Goal: Task Accomplishment & Management: Manage account settings

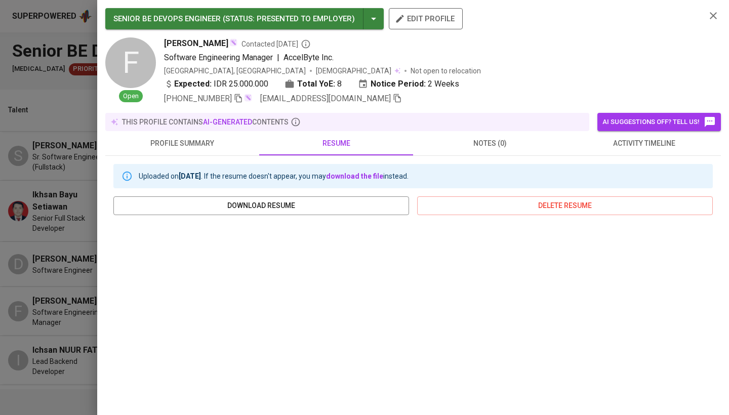
click at [60, 132] on div at bounding box center [364, 207] width 729 height 415
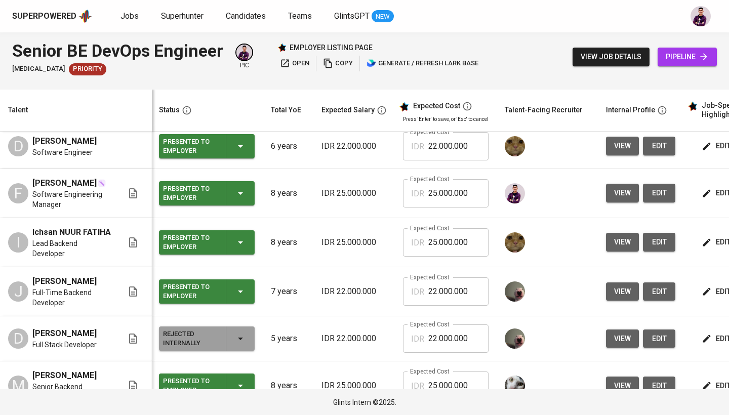
click at [684, 58] on span "pipeline" at bounding box center [686, 57] width 43 height 13
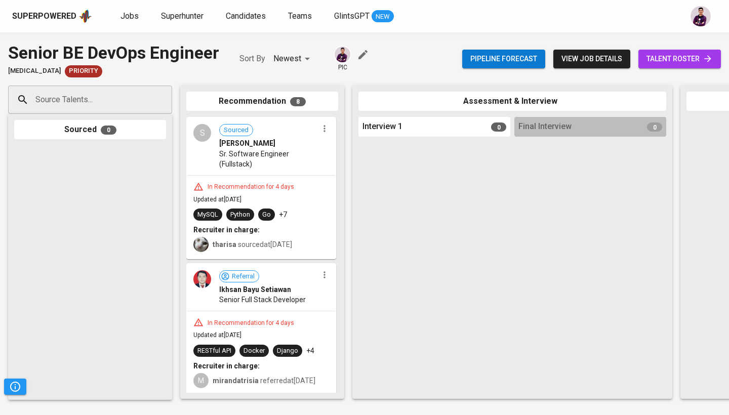
click at [682, 56] on span "talent roster" at bounding box center [679, 59] width 66 height 13
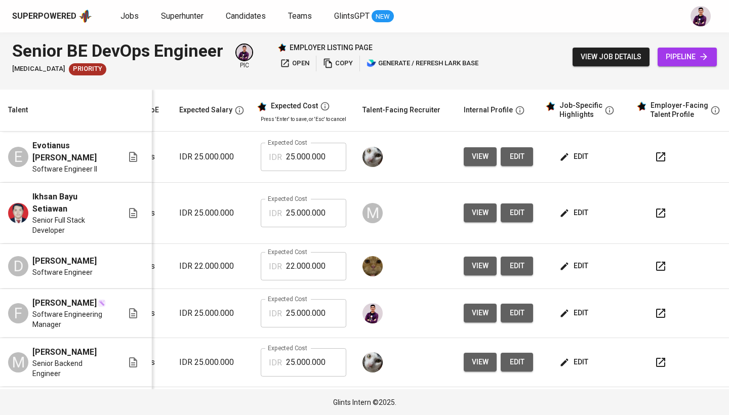
scroll to position [0, 145]
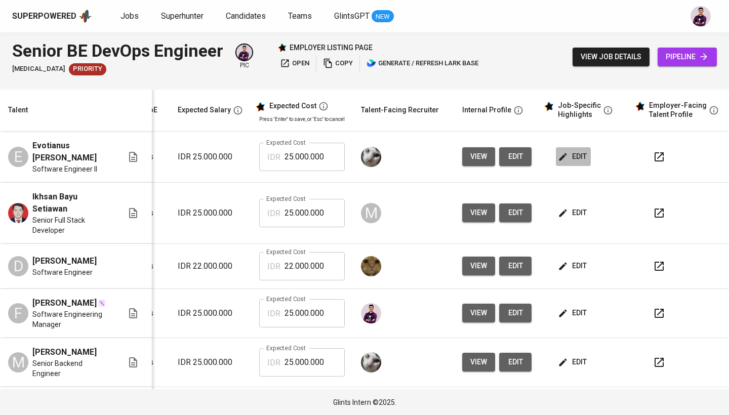
click at [581, 151] on span "edit" at bounding box center [573, 156] width 27 height 13
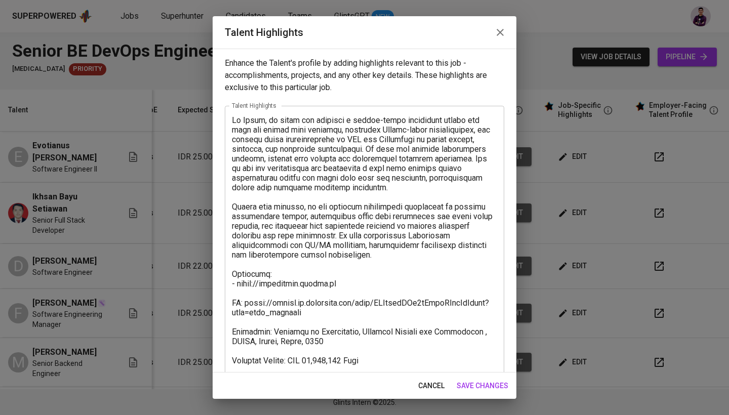
scroll to position [0, 0]
click at [500, 31] on icon "button" at bounding box center [500, 32] width 12 height 12
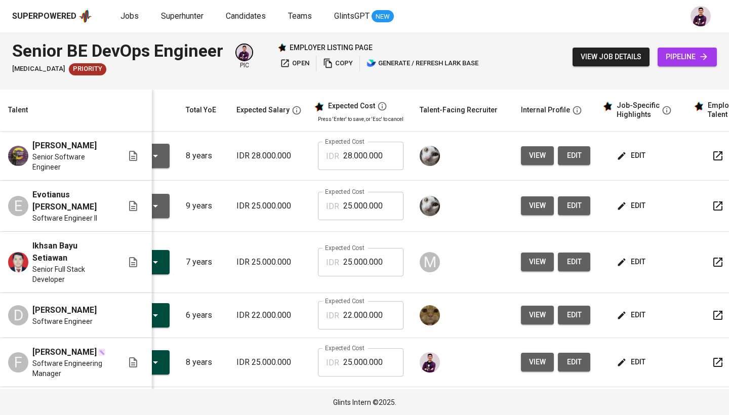
scroll to position [0, 104]
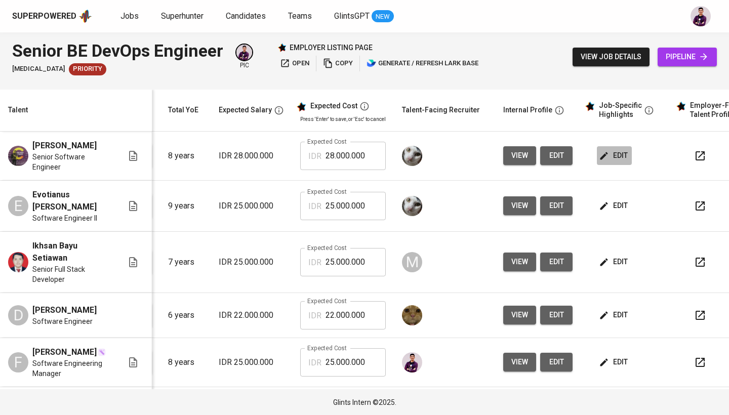
click at [622, 159] on span "edit" at bounding box center [614, 155] width 27 height 13
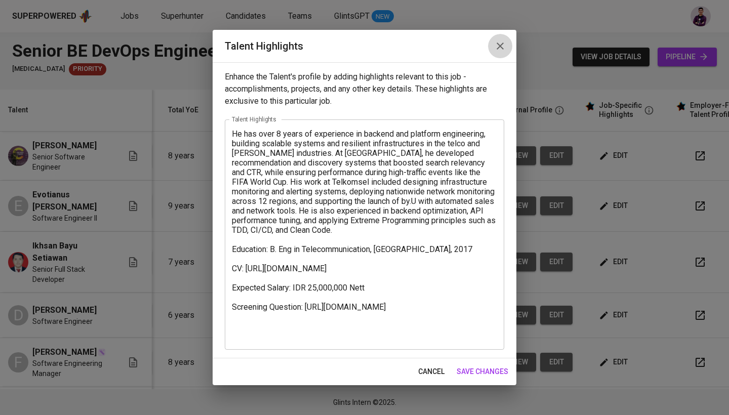
click at [503, 43] on icon "button" at bounding box center [500, 46] width 12 height 12
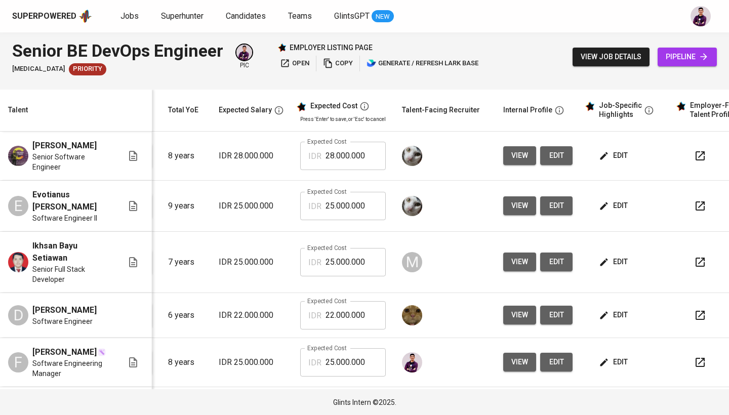
click at [615, 203] on span "edit" at bounding box center [614, 205] width 27 height 13
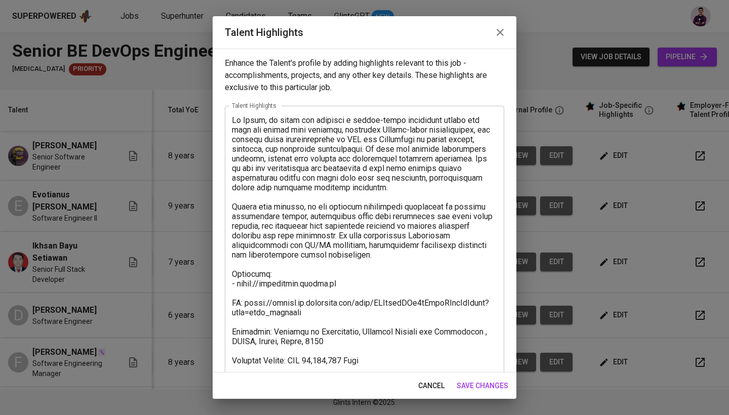
scroll to position [0, 0]
click at [500, 32] on icon "button" at bounding box center [499, 32] width 7 height 7
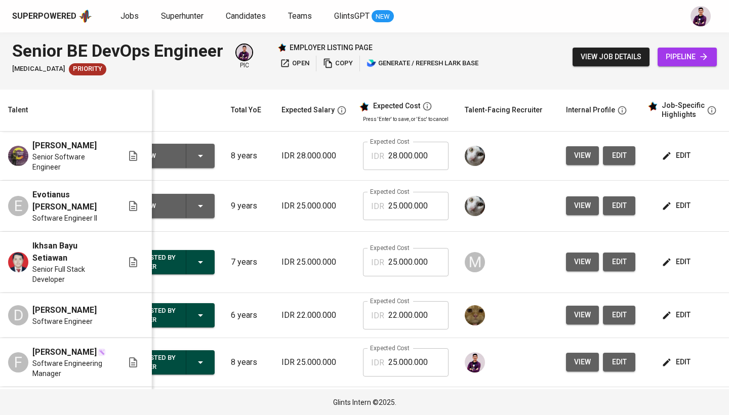
scroll to position [0, 35]
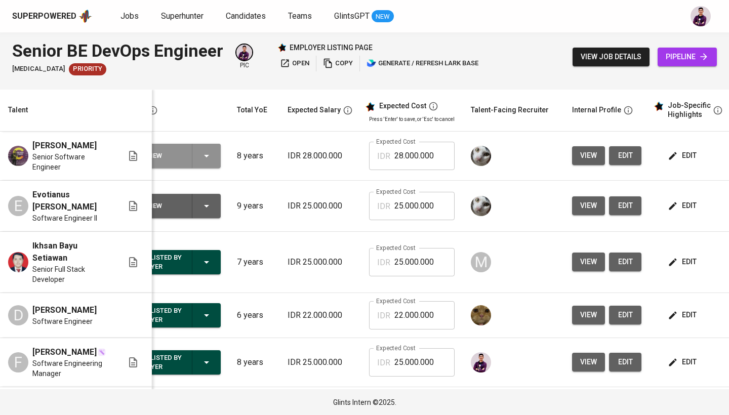
click at [214, 162] on div "To Review" at bounding box center [173, 156] width 88 height 24
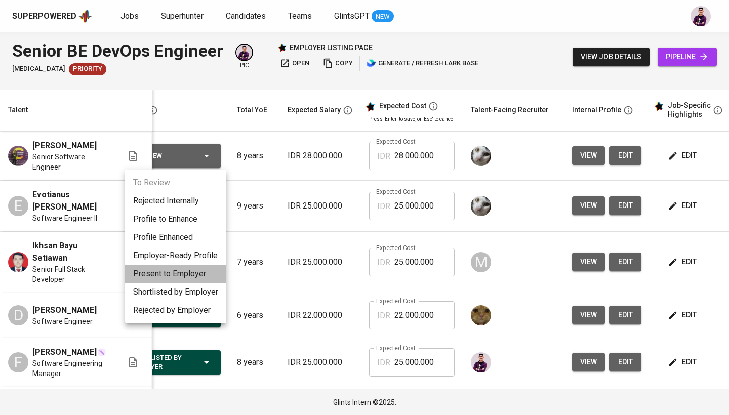
click at [200, 270] on li "Present to Employer" at bounding box center [175, 274] width 101 height 18
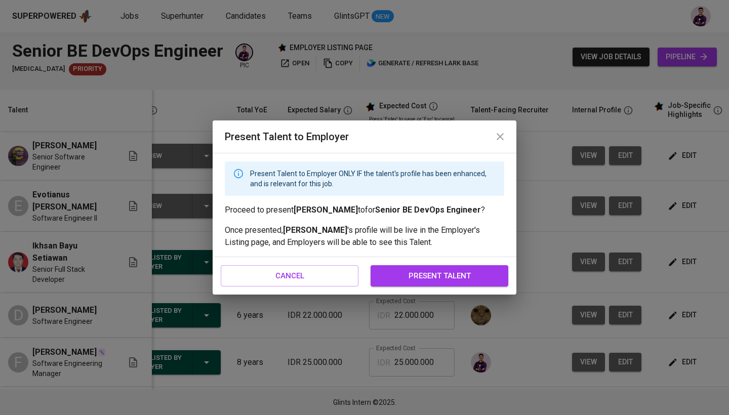
click at [405, 283] on button "present talent" at bounding box center [439, 275] width 138 height 21
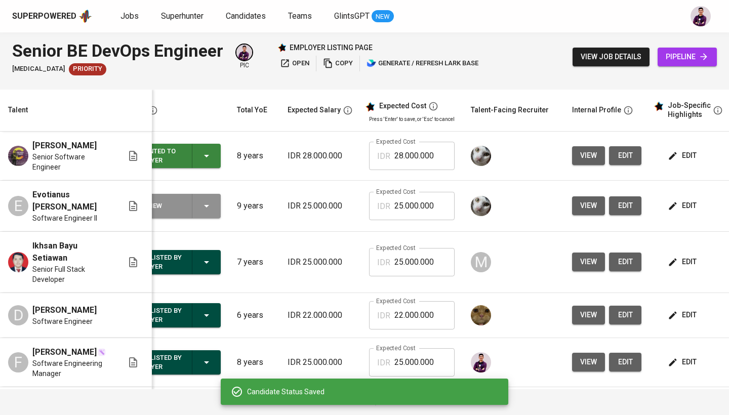
click at [213, 208] on div "To Review" at bounding box center [173, 206] width 88 height 24
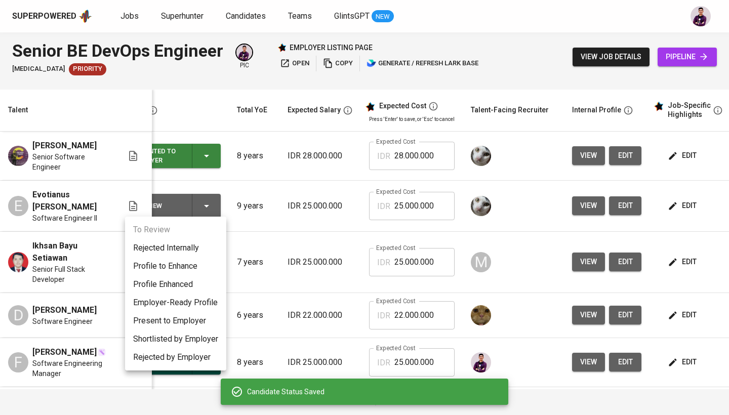
click at [203, 319] on li "Present to Employer" at bounding box center [175, 321] width 101 height 18
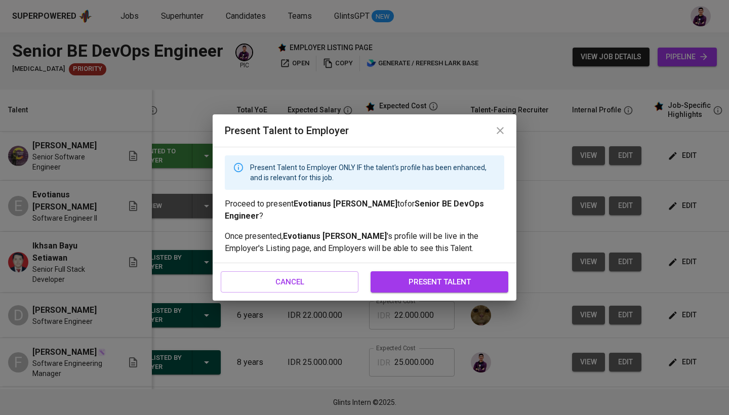
click at [430, 275] on span "present talent" at bounding box center [439, 281] width 115 height 13
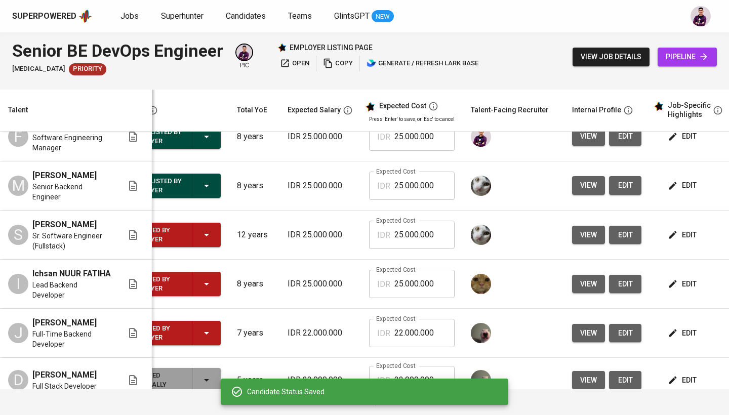
scroll to position [225, 35]
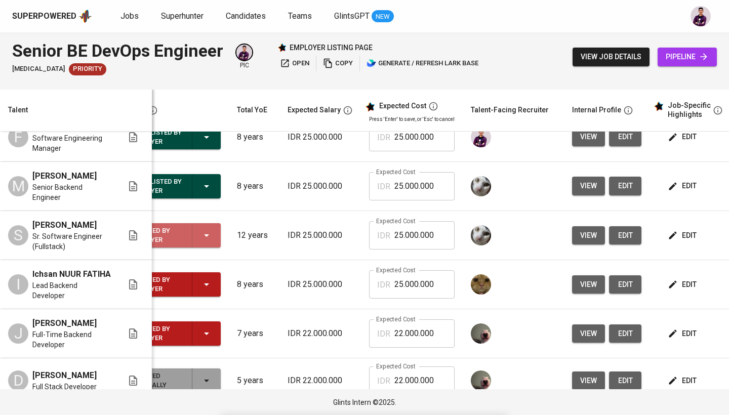
click at [212, 229] on icon "button" at bounding box center [206, 235] width 12 height 12
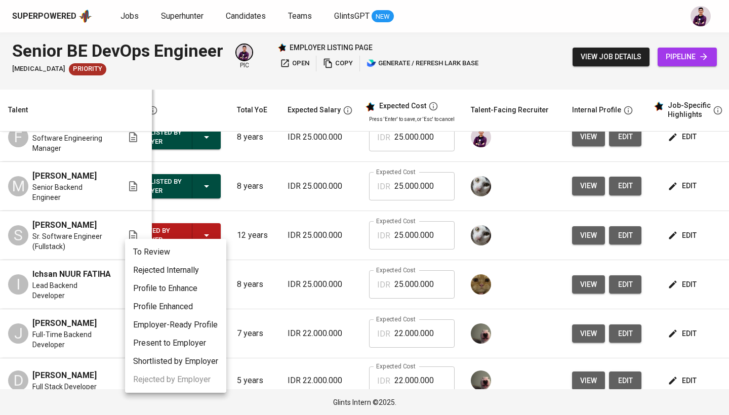
click at [208, 273] on li "Rejected Internally" at bounding box center [175, 270] width 101 height 18
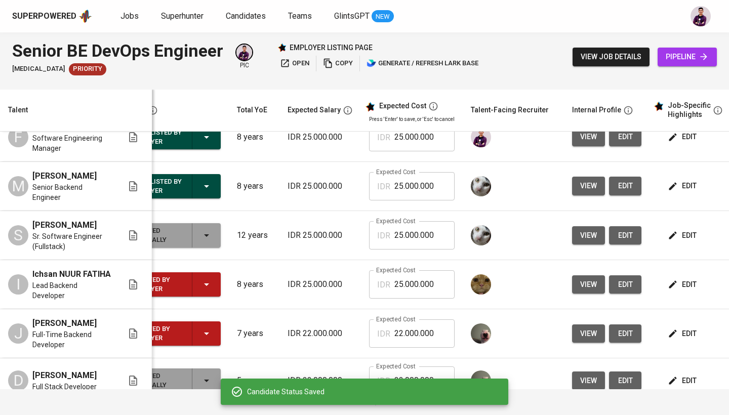
click at [208, 278] on icon "button" at bounding box center [206, 284] width 12 height 12
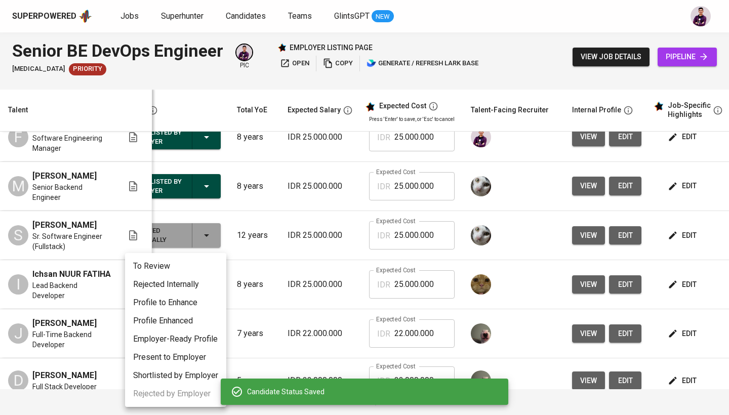
click at [209, 285] on li "Rejected Internally" at bounding box center [175, 284] width 101 height 18
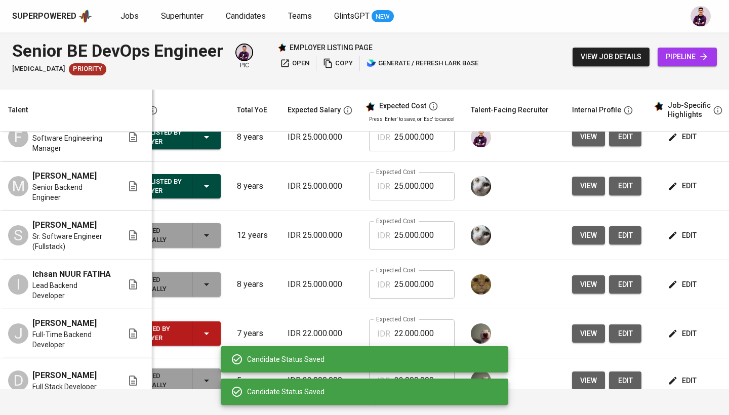
click at [208, 327] on icon "button" at bounding box center [206, 333] width 12 height 12
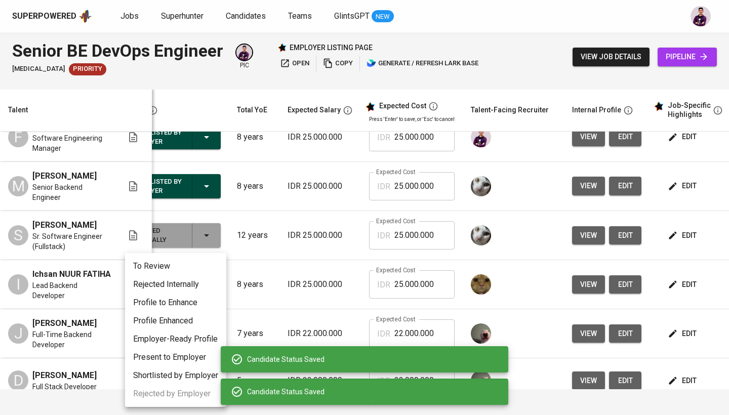
click at [203, 286] on li "Rejected Internally" at bounding box center [175, 284] width 101 height 18
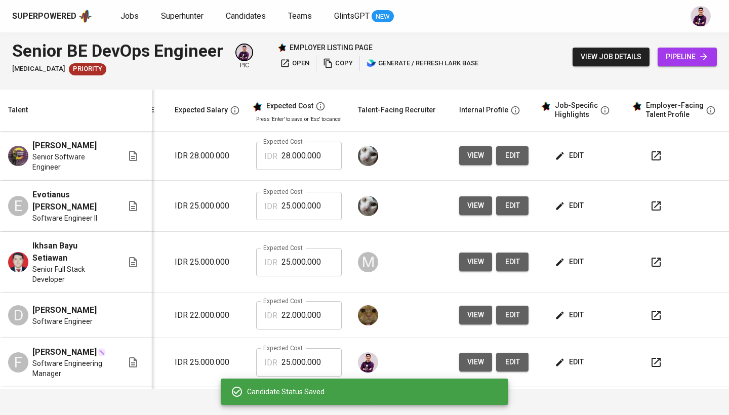
scroll to position [0, 0]
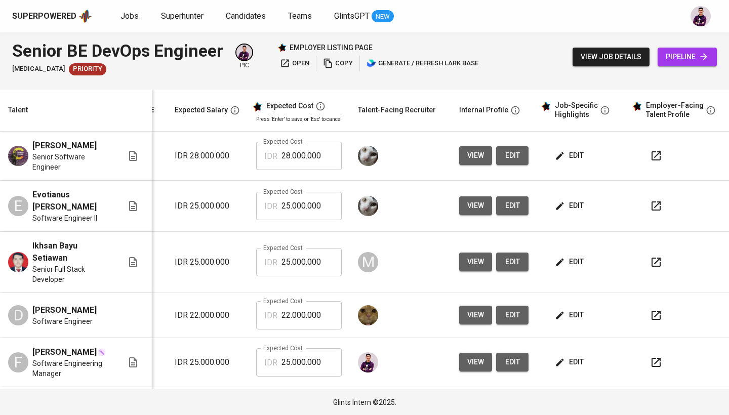
click at [575, 153] on button "edit" at bounding box center [570, 155] width 35 height 19
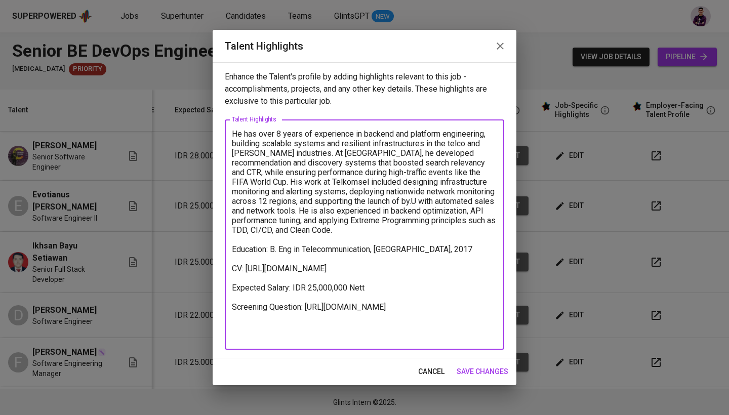
drag, startPoint x: 305, startPoint y: 339, endPoint x: 230, endPoint y: 328, distance: 76.1
click at [230, 328] on div "He has over 8 years of experience in backend and platform engineering, building…" at bounding box center [364, 234] width 279 height 230
click at [499, 46] on icon "button" at bounding box center [500, 46] width 12 height 12
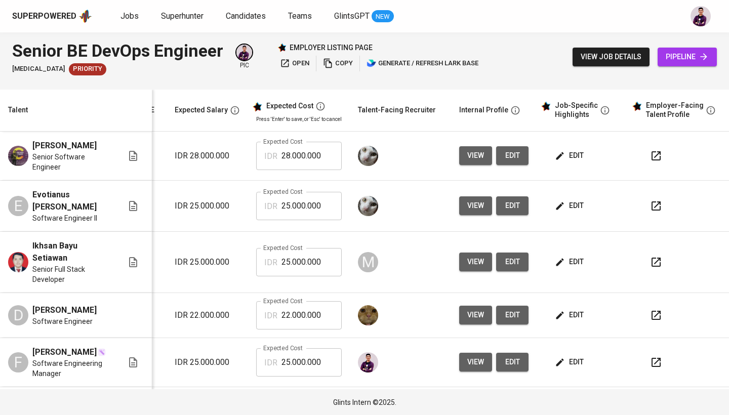
click at [563, 203] on span "edit" at bounding box center [570, 205] width 27 height 13
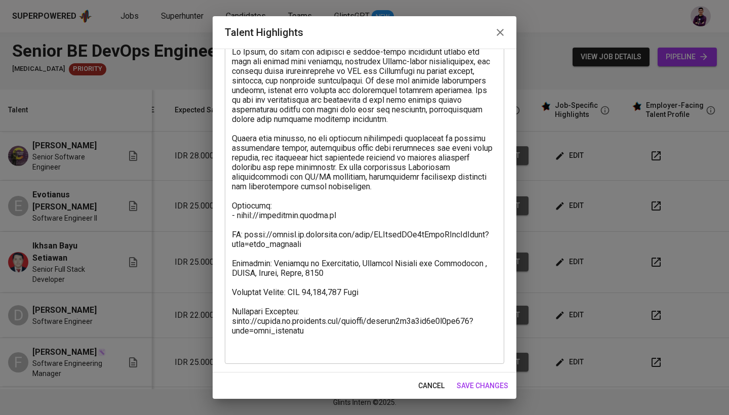
scroll to position [68, 0]
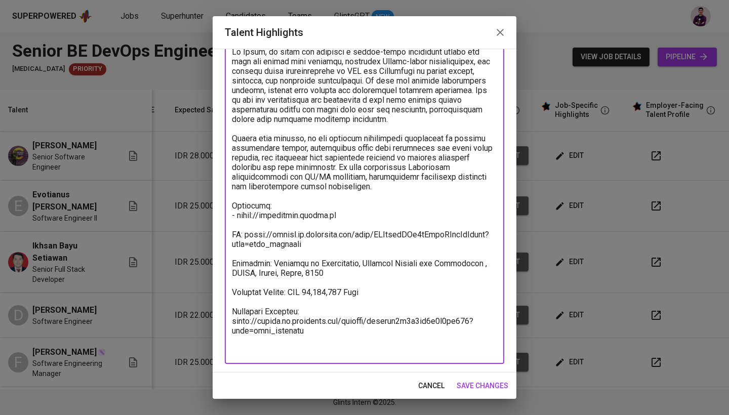
drag, startPoint x: 304, startPoint y: 343, endPoint x: 228, endPoint y: 332, distance: 76.7
click at [228, 332] on div "x Talent Highlights" at bounding box center [364, 200] width 279 height 326
